Goal: Task Accomplishment & Management: Complete application form

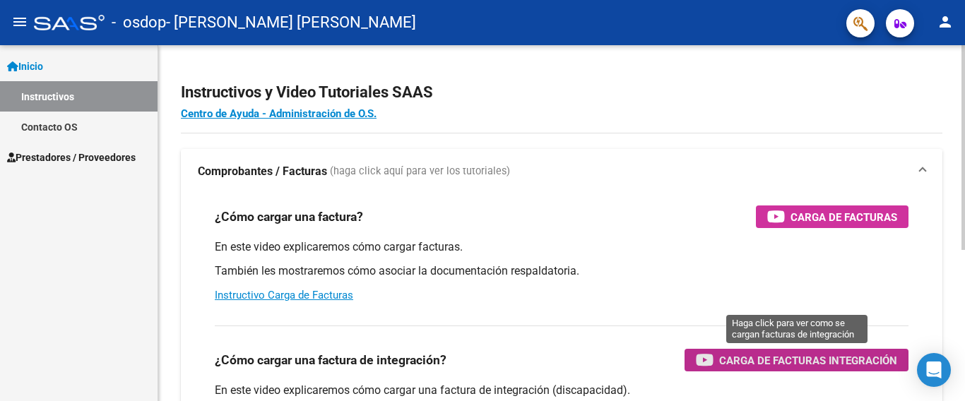
click at [738, 354] on span "Carga de Facturas Integración" at bounding box center [808, 361] width 178 height 18
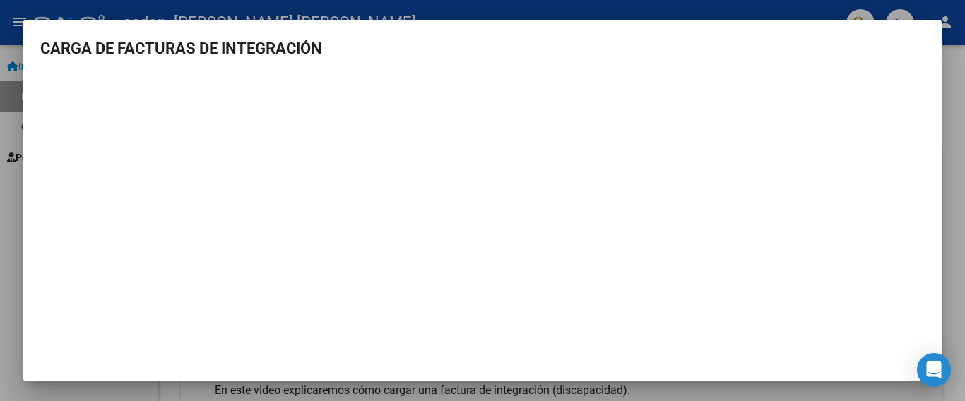
click at [0, 228] on div at bounding box center [482, 200] width 965 height 401
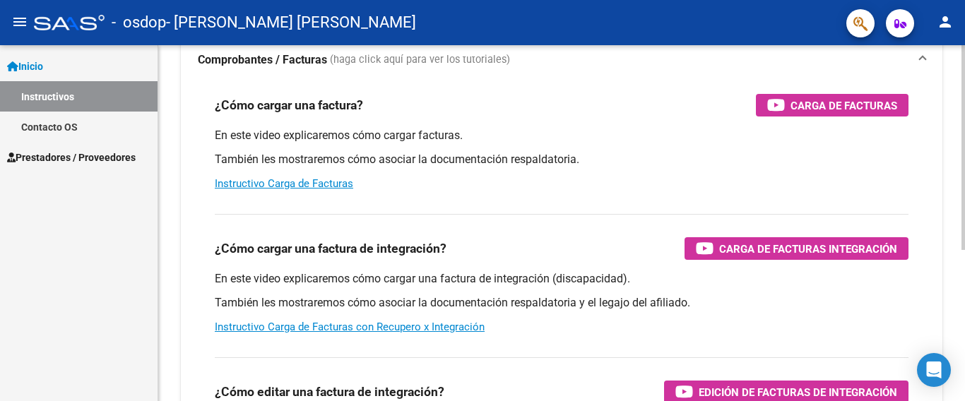
scroll to position [141, 0]
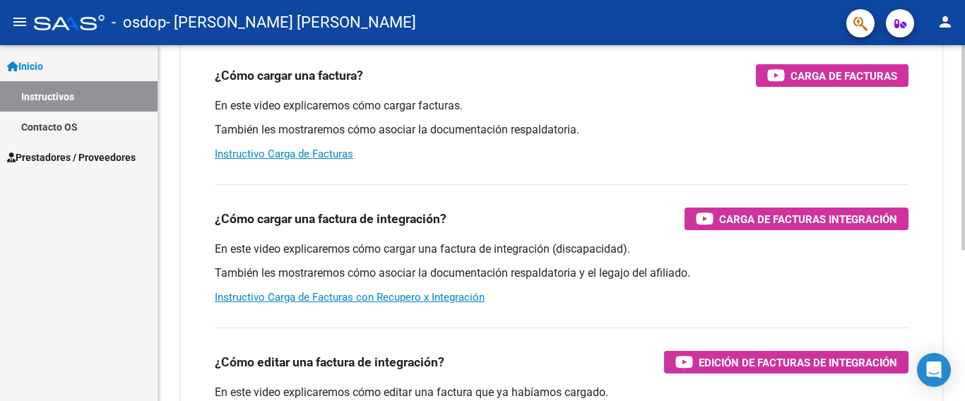
click at [964, 250] on div at bounding box center [964, 147] width 4 height 205
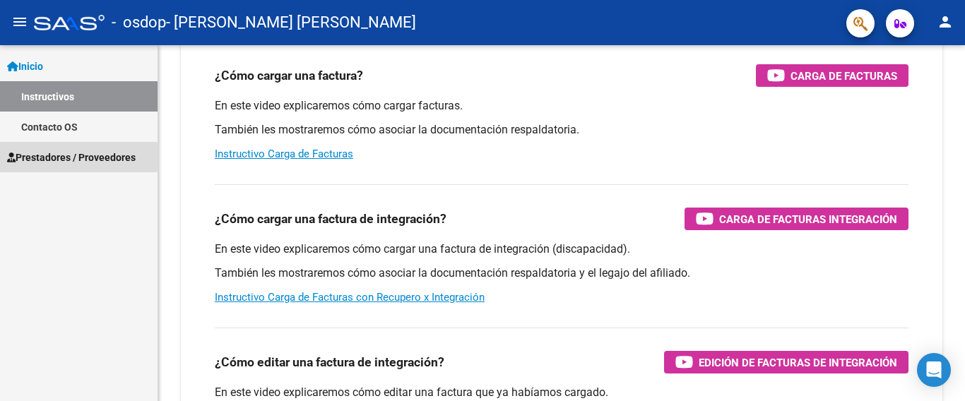
click at [40, 158] on span "Prestadores / Proveedores" at bounding box center [71, 158] width 129 height 16
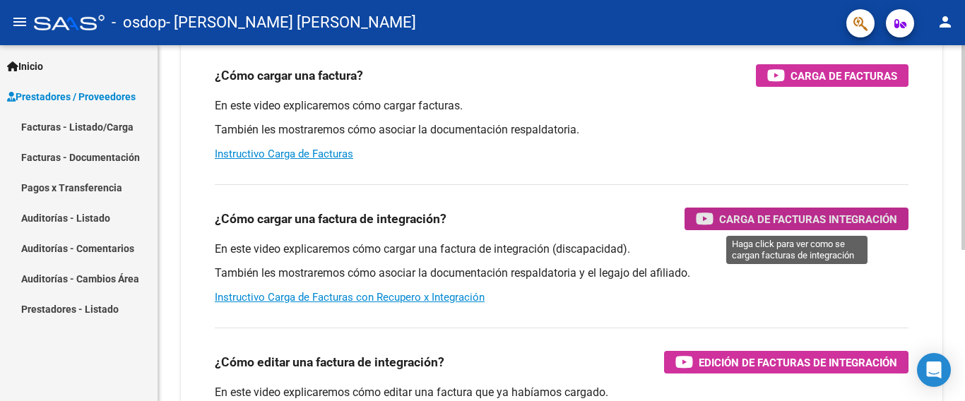
click at [751, 210] on div "Carga de Facturas Integración" at bounding box center [796, 219] width 201 height 23
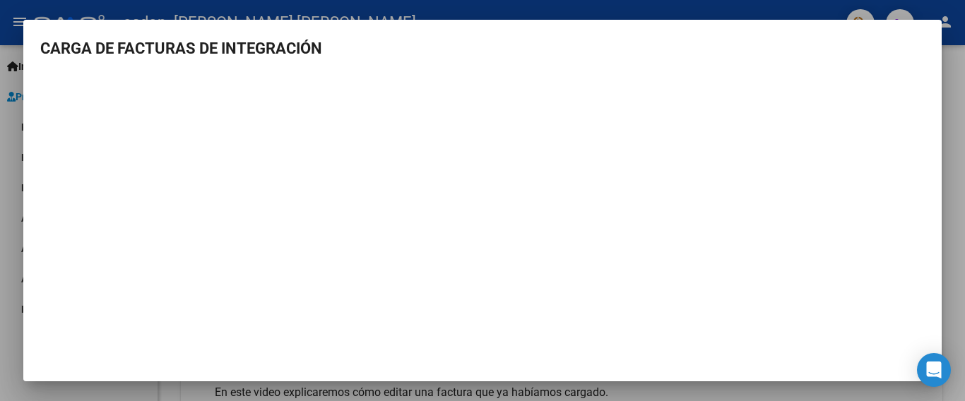
click at [12, 191] on div at bounding box center [482, 200] width 965 height 401
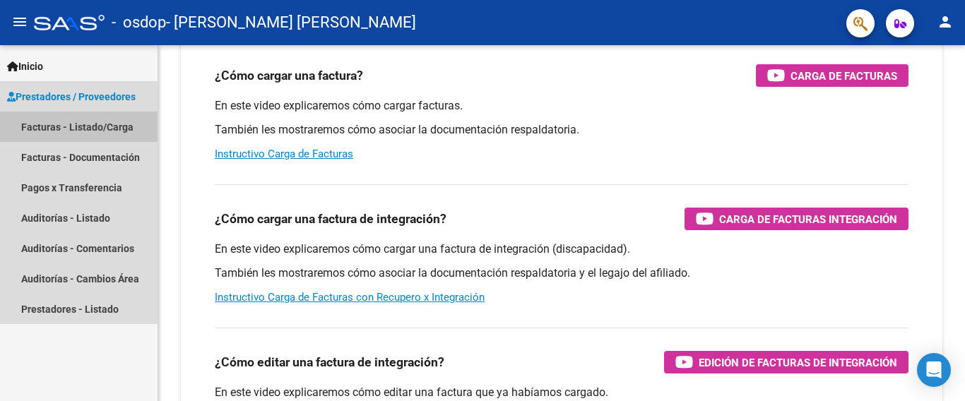
click at [105, 129] on link "Facturas - Listado/Carga" at bounding box center [79, 127] width 158 height 30
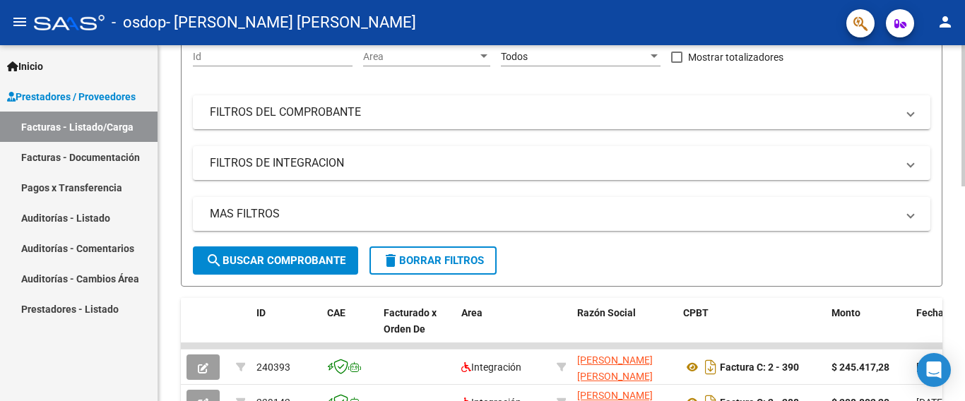
scroll to position [27, 0]
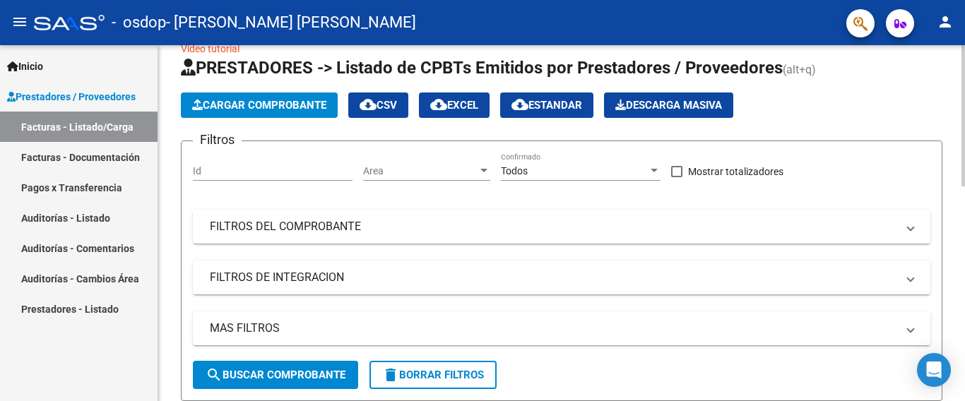
click at [237, 101] on span "Cargar Comprobante" at bounding box center [259, 105] width 134 height 13
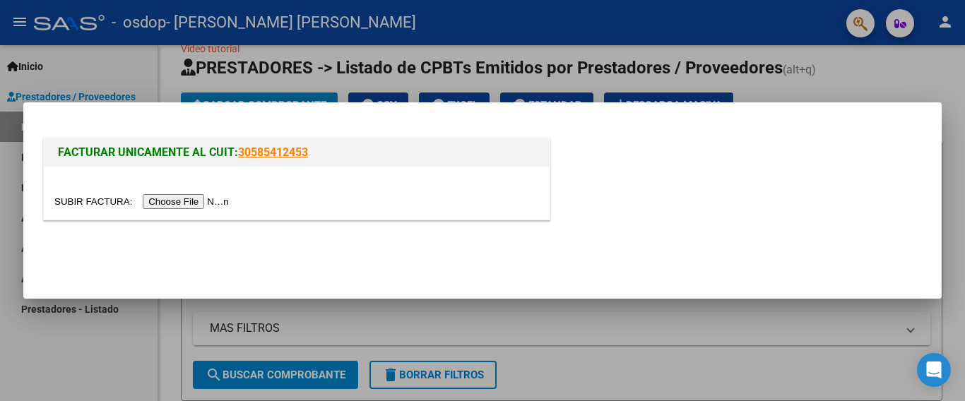
click at [191, 199] on input "file" at bounding box center [143, 201] width 179 height 15
click at [174, 198] on input "file" at bounding box center [143, 201] width 179 height 15
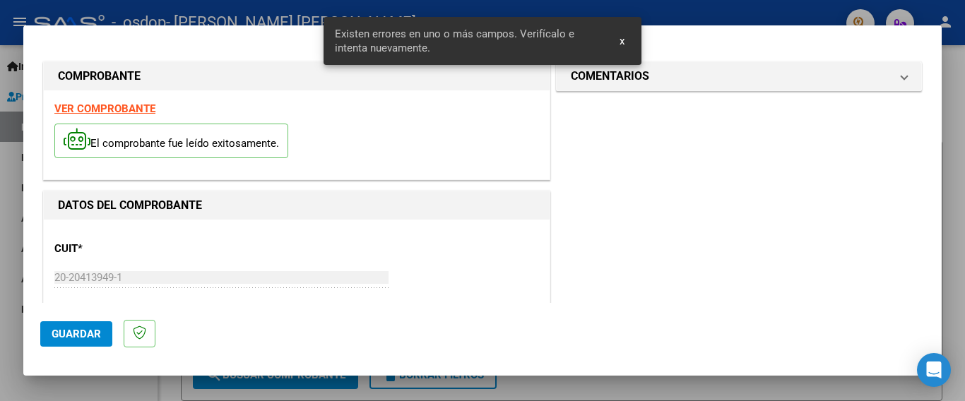
scroll to position [361, 0]
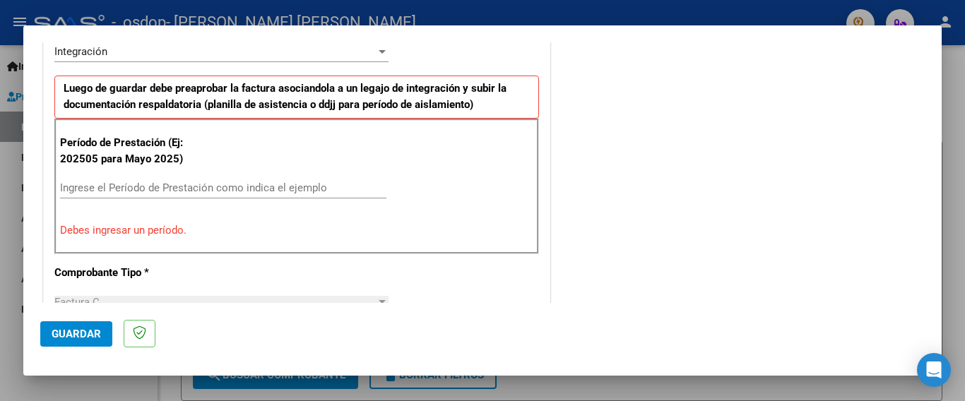
click at [141, 179] on div "Ingrese el Período de Prestación como indica el ejemplo" at bounding box center [223, 187] width 326 height 21
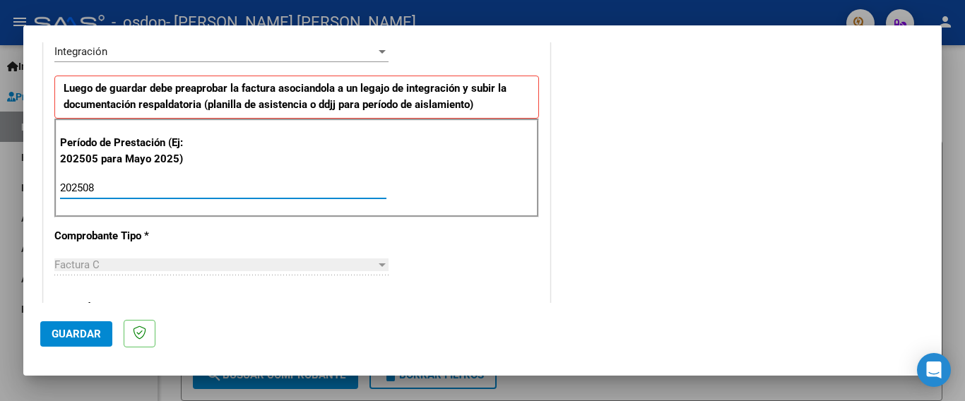
type input "202508"
click at [77, 329] on span "Guardar" at bounding box center [76, 334] width 49 height 13
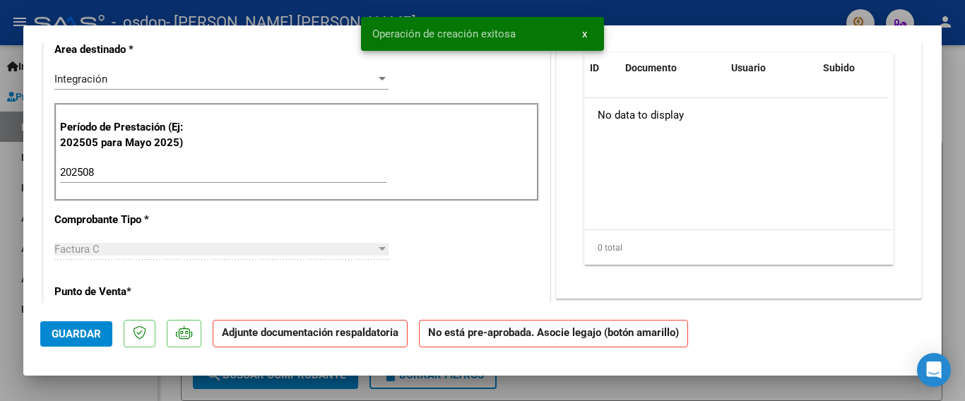
scroll to position [0, 0]
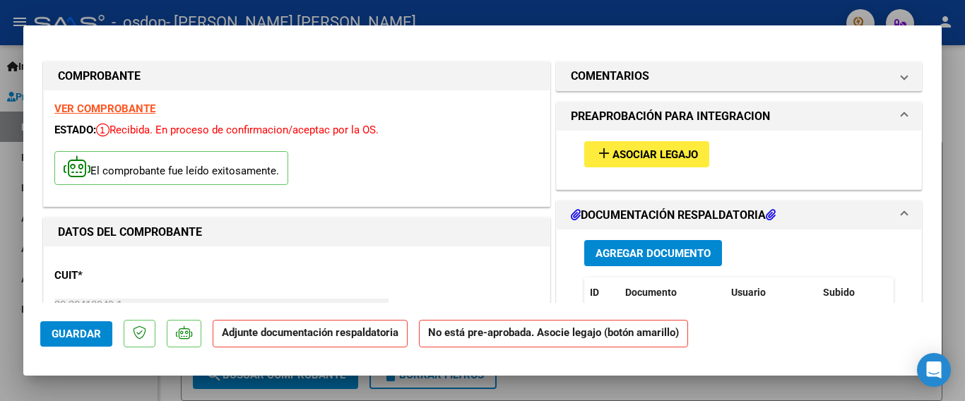
drag, startPoint x: 356, startPoint y: 273, endPoint x: 596, endPoint y: 235, distance: 242.5
click at [646, 256] on span "Agregar Documento" at bounding box center [653, 253] width 115 height 13
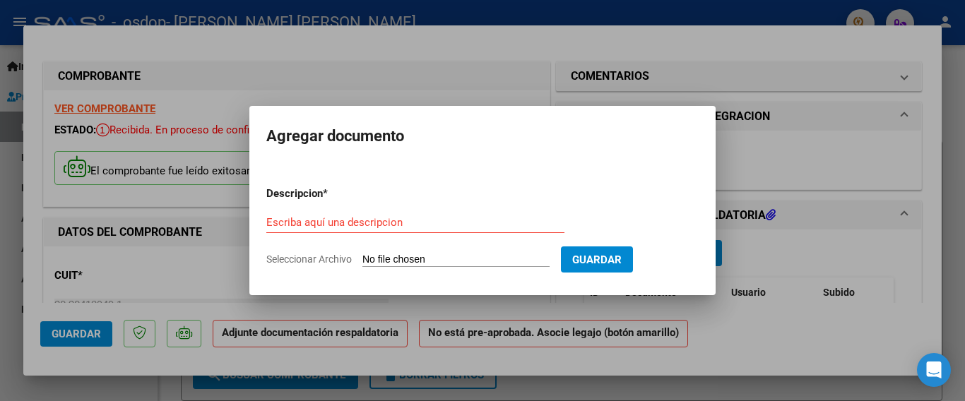
click at [410, 259] on input "Seleccionar Archivo" at bounding box center [455, 260] width 187 height 13
type input "C:\fakepath\planillas [DATE].pdf"
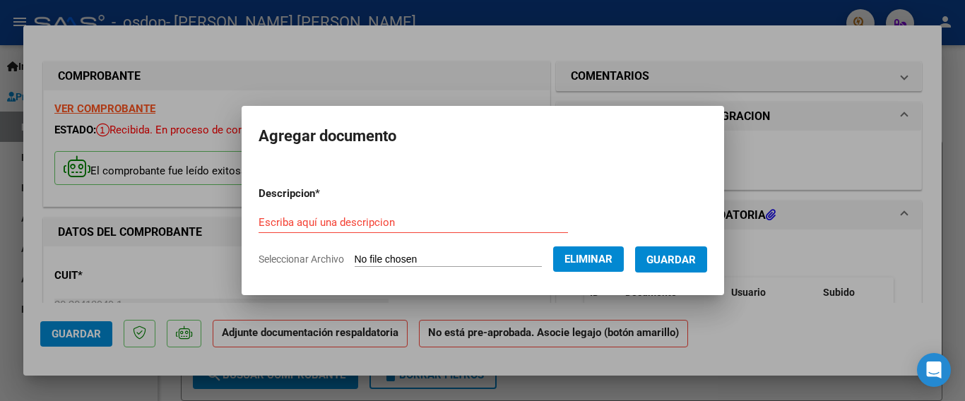
click at [293, 220] on input "Escriba aquí una descripcion" at bounding box center [413, 222] width 309 height 13
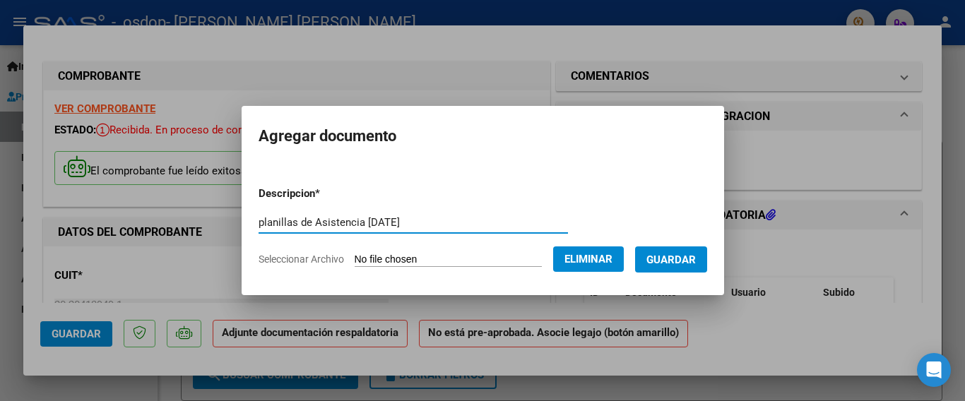
type input "planillas de Asistencia [DATE]"
click at [683, 254] on span "Guardar" at bounding box center [670, 260] width 49 height 13
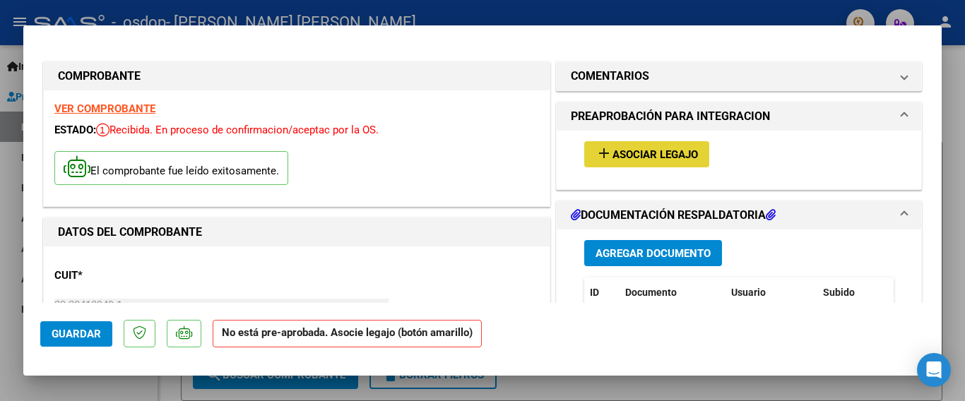
click at [643, 153] on span "Asociar Legajo" at bounding box center [655, 154] width 85 height 13
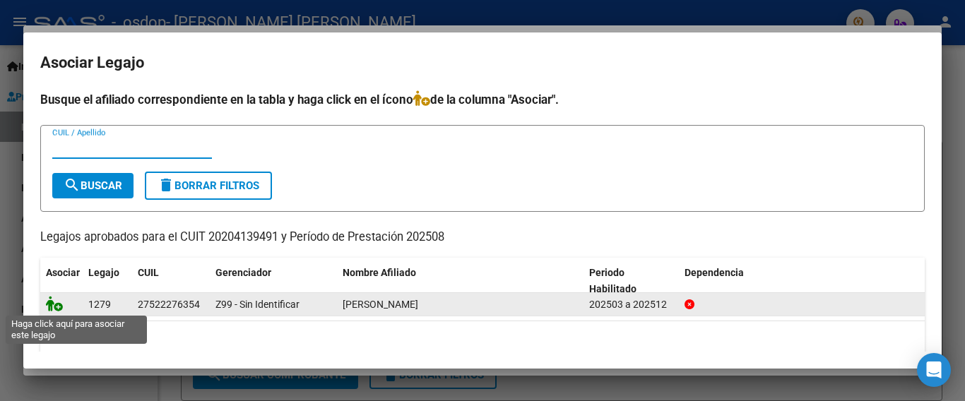
click at [51, 305] on icon at bounding box center [54, 304] width 17 height 16
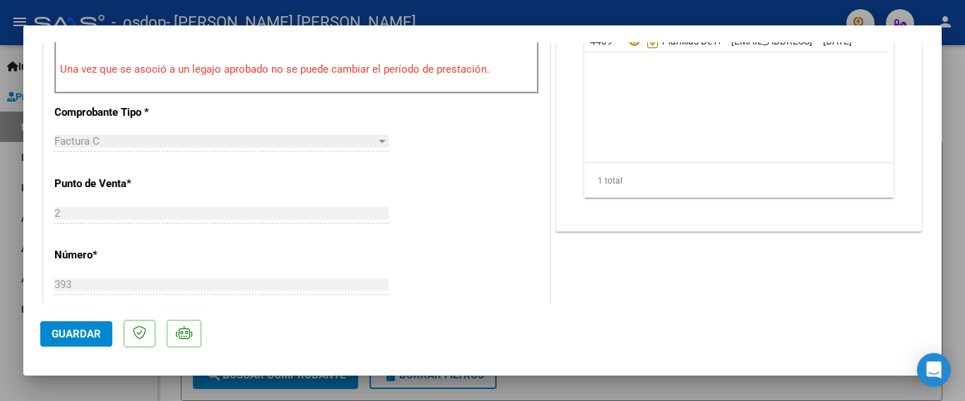
scroll to position [566, 0]
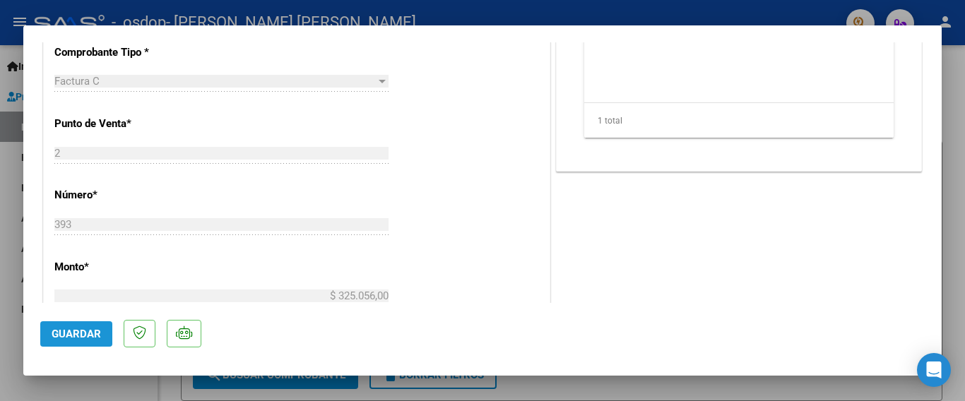
click at [84, 329] on span "Guardar" at bounding box center [76, 334] width 49 height 13
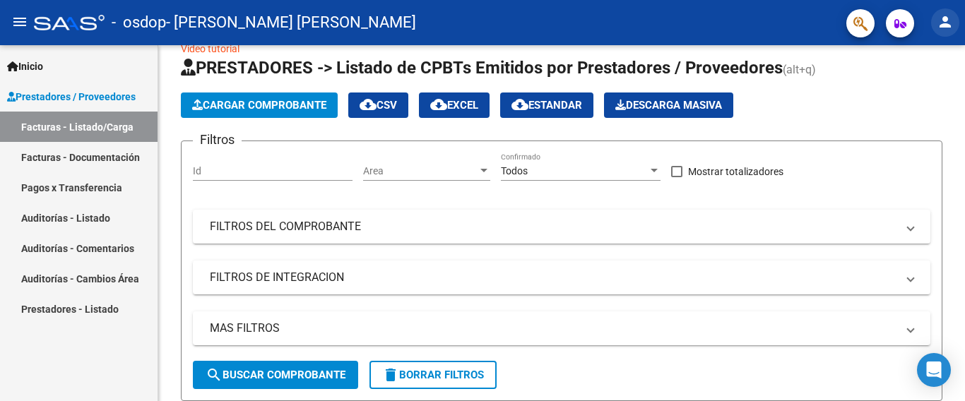
click at [948, 17] on mat-icon "person" at bounding box center [945, 21] width 17 height 17
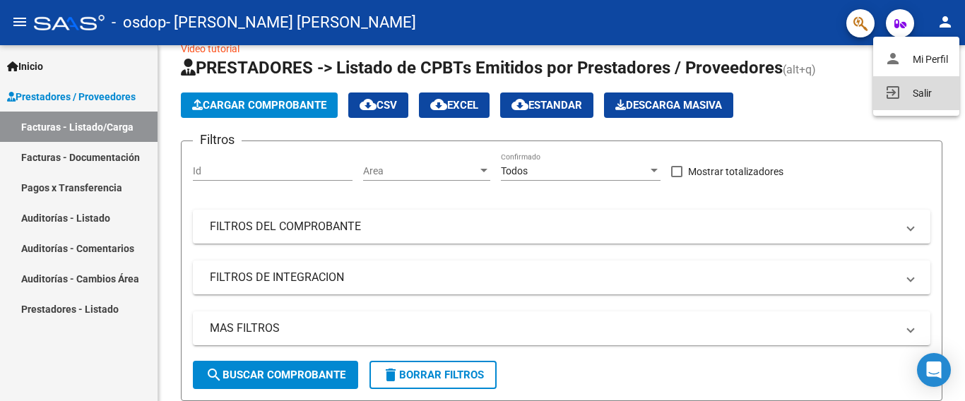
click at [918, 95] on button "exit_to_app Salir" at bounding box center [916, 93] width 86 height 34
